Goal: Task Accomplishment & Management: Complete application form

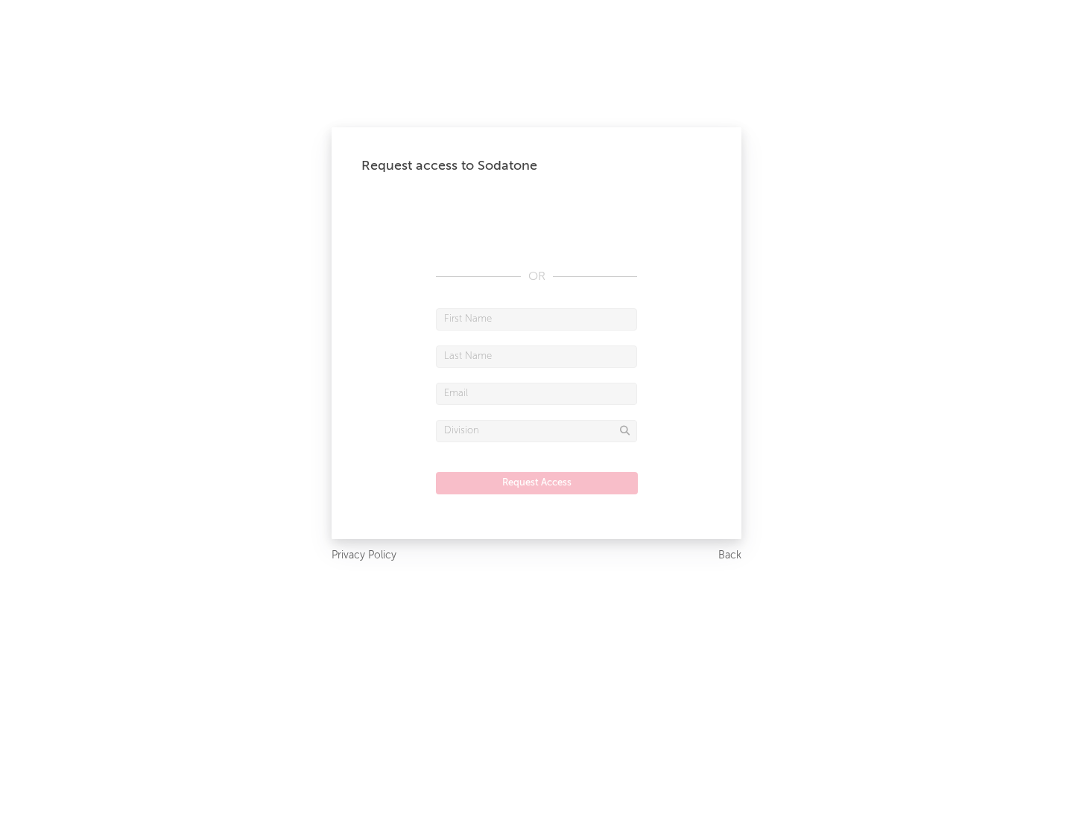
click at [536, 319] on input "text" at bounding box center [536, 319] width 201 height 22
type input "[PERSON_NAME]"
click at [536, 356] on input "text" at bounding box center [536, 357] width 201 height 22
type input "[PERSON_NAME]"
click at [536, 393] on input "text" at bounding box center [536, 394] width 201 height 22
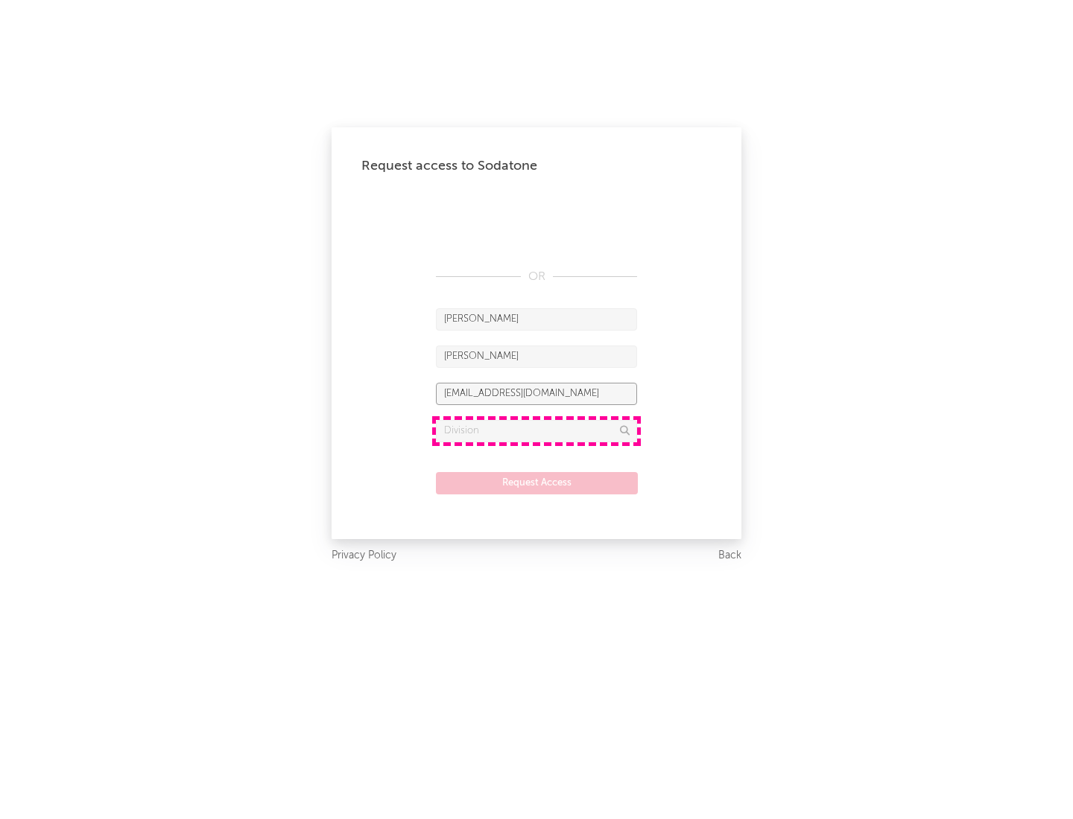
type input "[EMAIL_ADDRESS][DOMAIN_NAME]"
click at [536, 431] on input "text" at bounding box center [536, 431] width 201 height 22
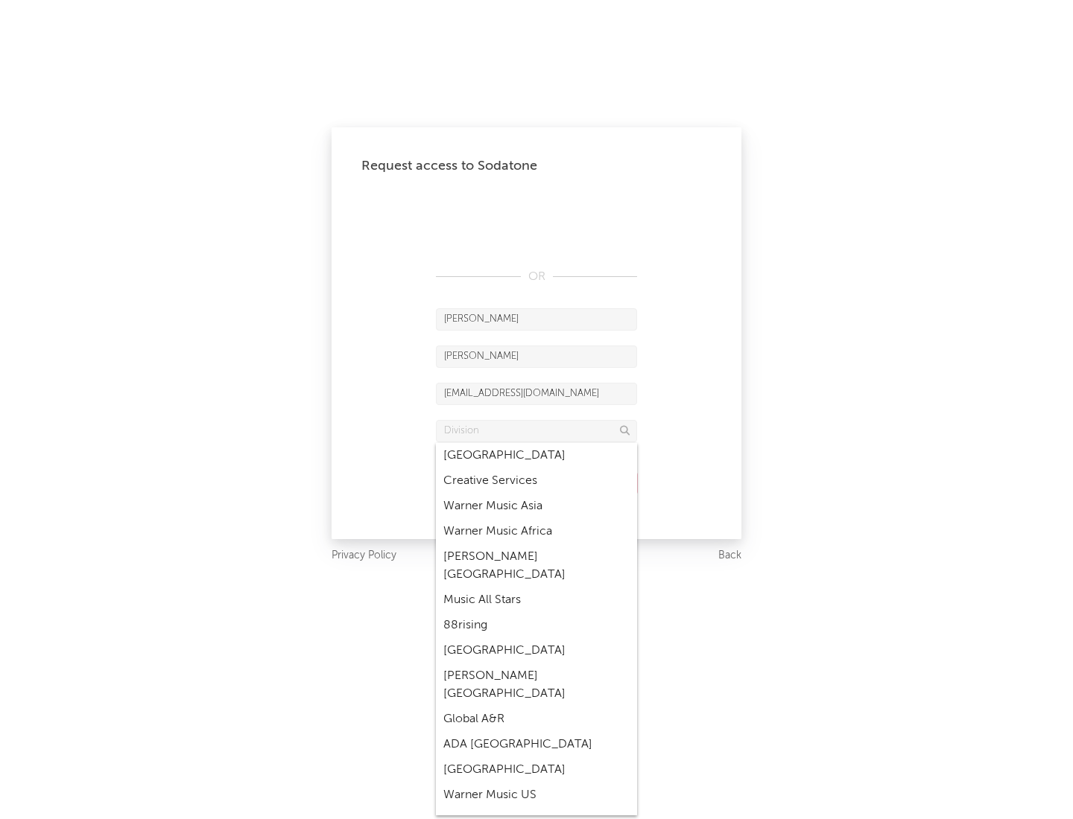
click at [536, 588] on div "Music All Stars" at bounding box center [536, 600] width 201 height 25
type input "Music All Stars"
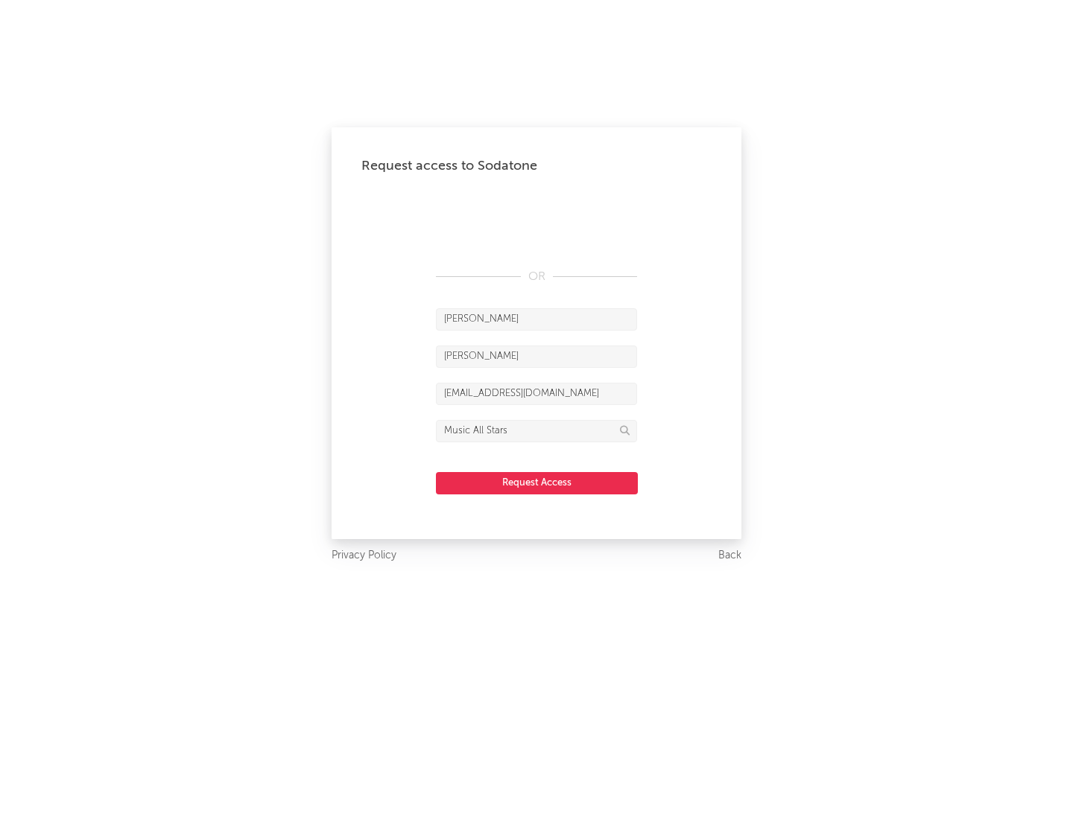
click at [536, 483] on button "Request Access" at bounding box center [537, 483] width 202 height 22
